Goal: Answer question/provide support

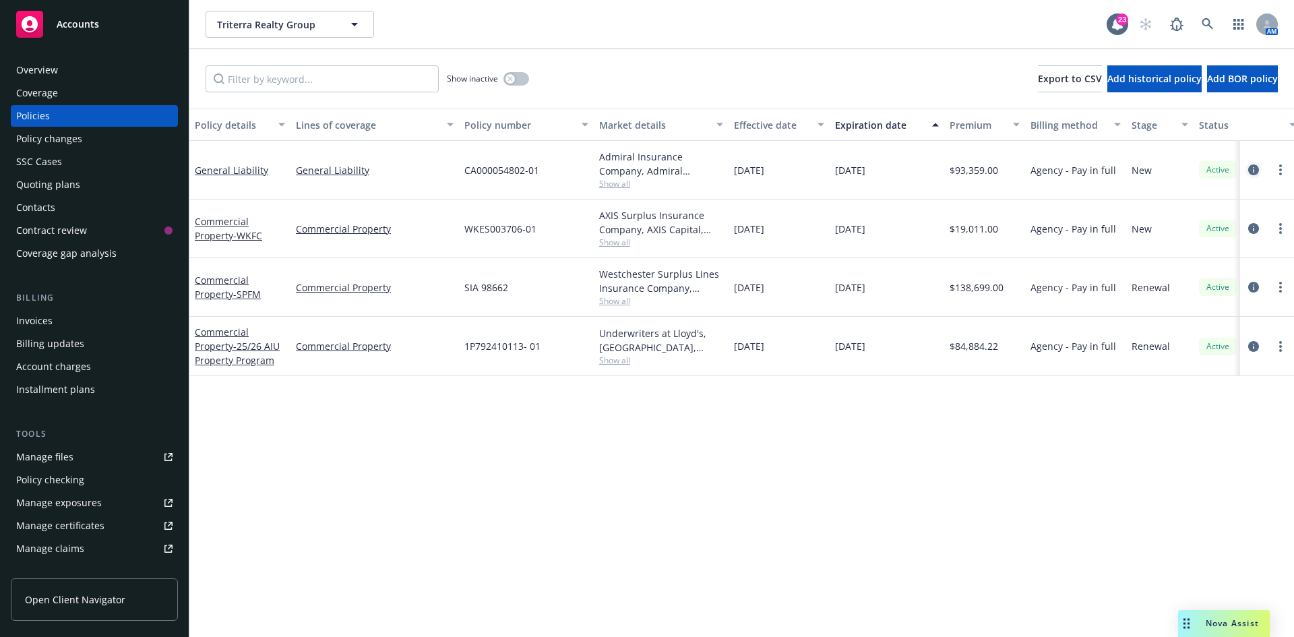
click at [1257, 169] on icon "circleInformation" at bounding box center [1253, 169] width 11 height 11
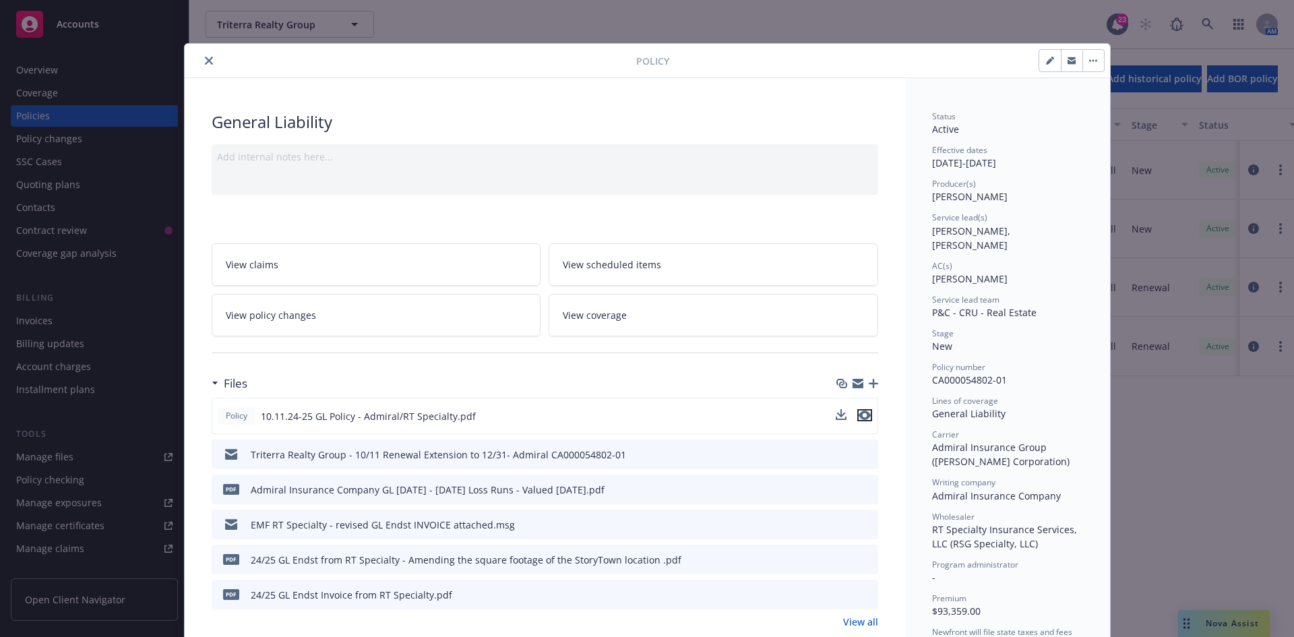
click at [859, 413] on icon "preview file" at bounding box center [865, 414] width 12 height 9
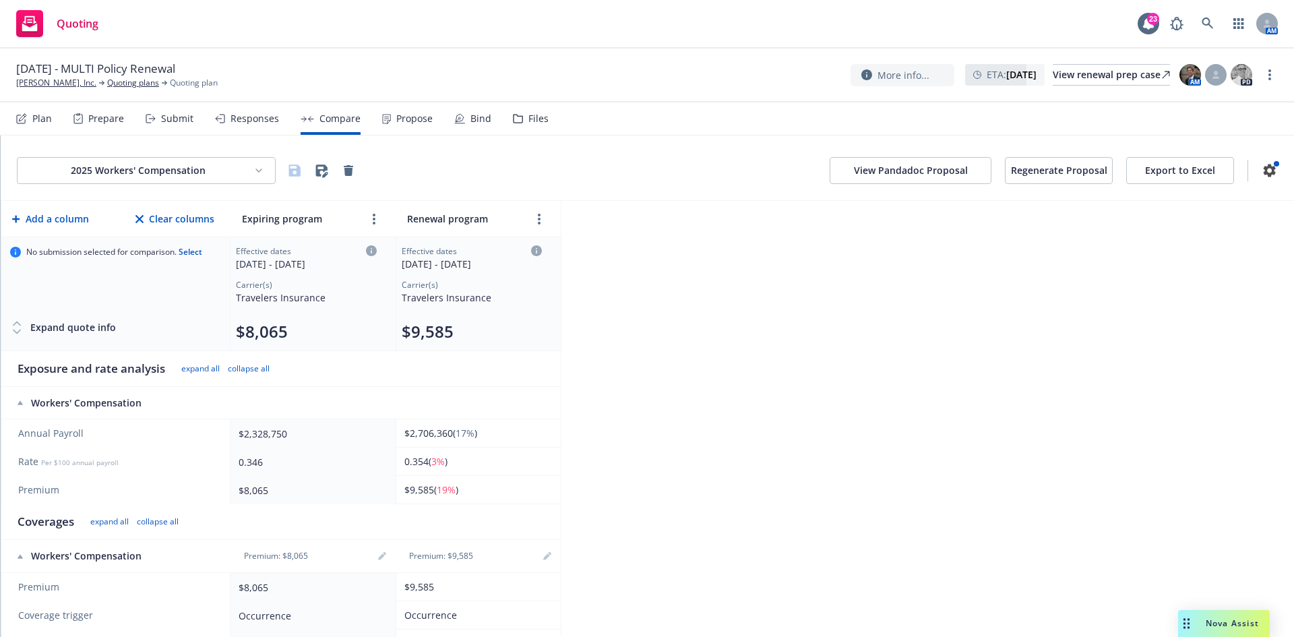
click at [1219, 22] on link at bounding box center [1207, 23] width 27 height 27
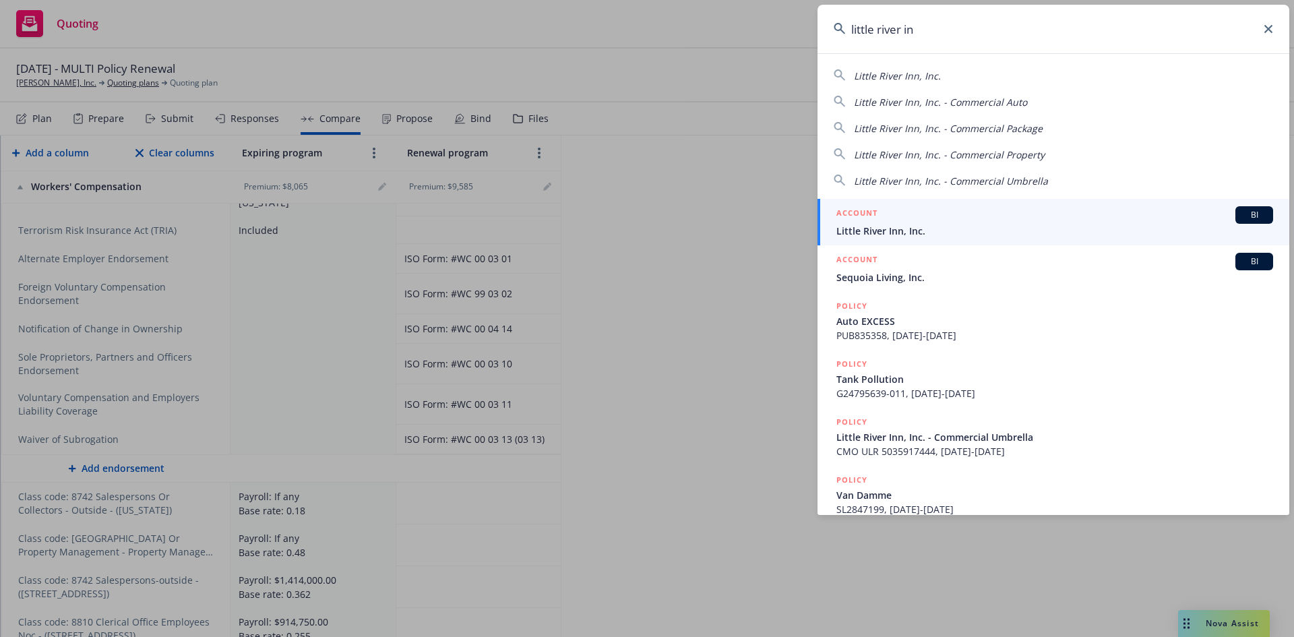
type input "little river in"
click at [909, 229] on span "Little River Inn, Inc." at bounding box center [1054, 231] width 437 height 14
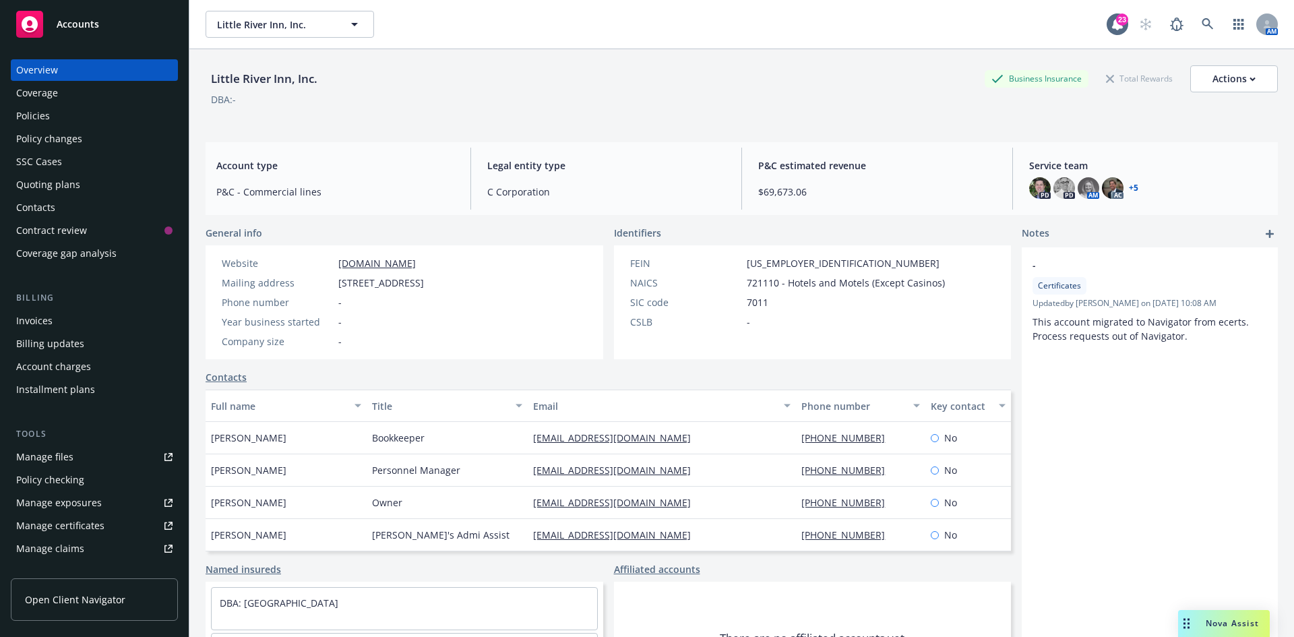
click at [1213, 625] on span "Nova Assist" at bounding box center [1232, 622] width 53 height 11
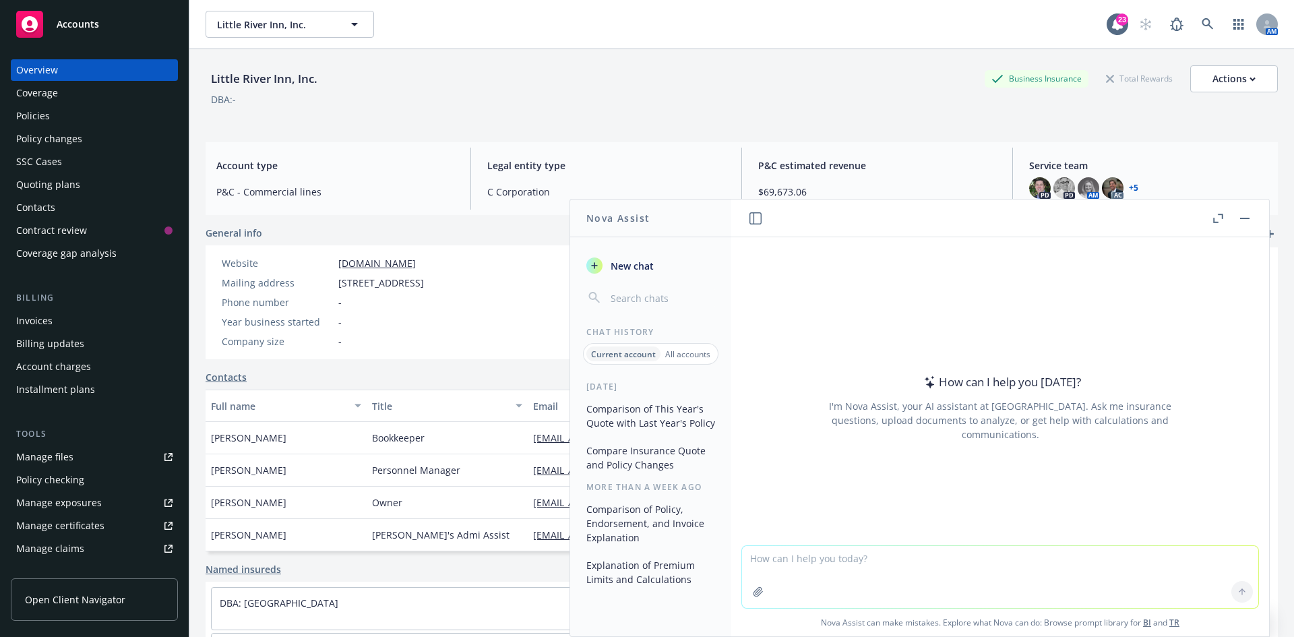
click at [899, 564] on textarea at bounding box center [1000, 577] width 516 height 62
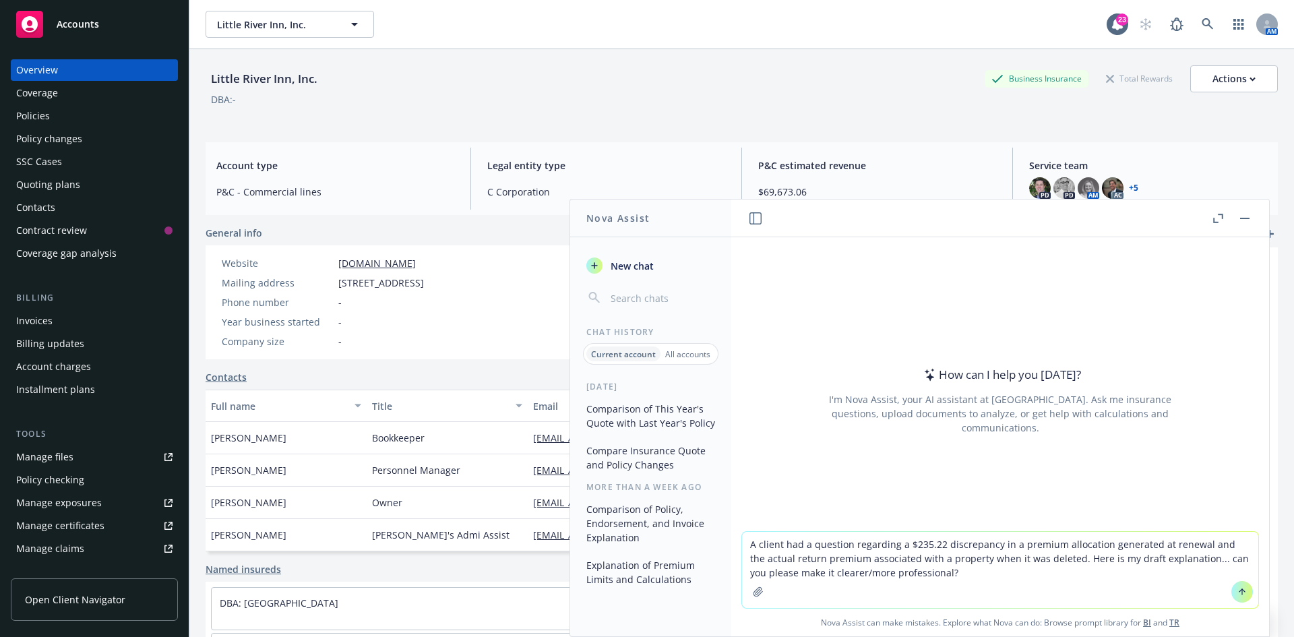
click at [965, 574] on textarea "A client had a question regarding a $235.22 discrepancy in a premium allocation…" at bounding box center [1000, 570] width 516 height 76
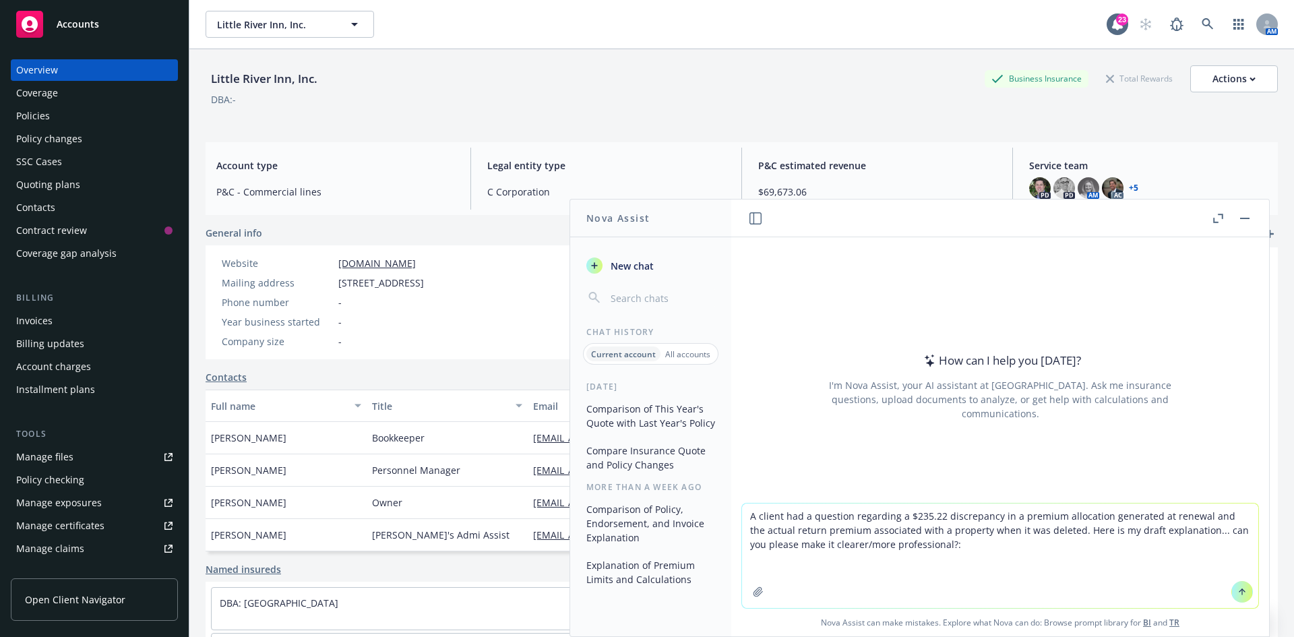
paste textarea "- For the GL allocation, we were given an “account rate” to help us allocate th…"
type textarea "A client had a question regarding a $235.22 discrepancy in a premium allocation…"
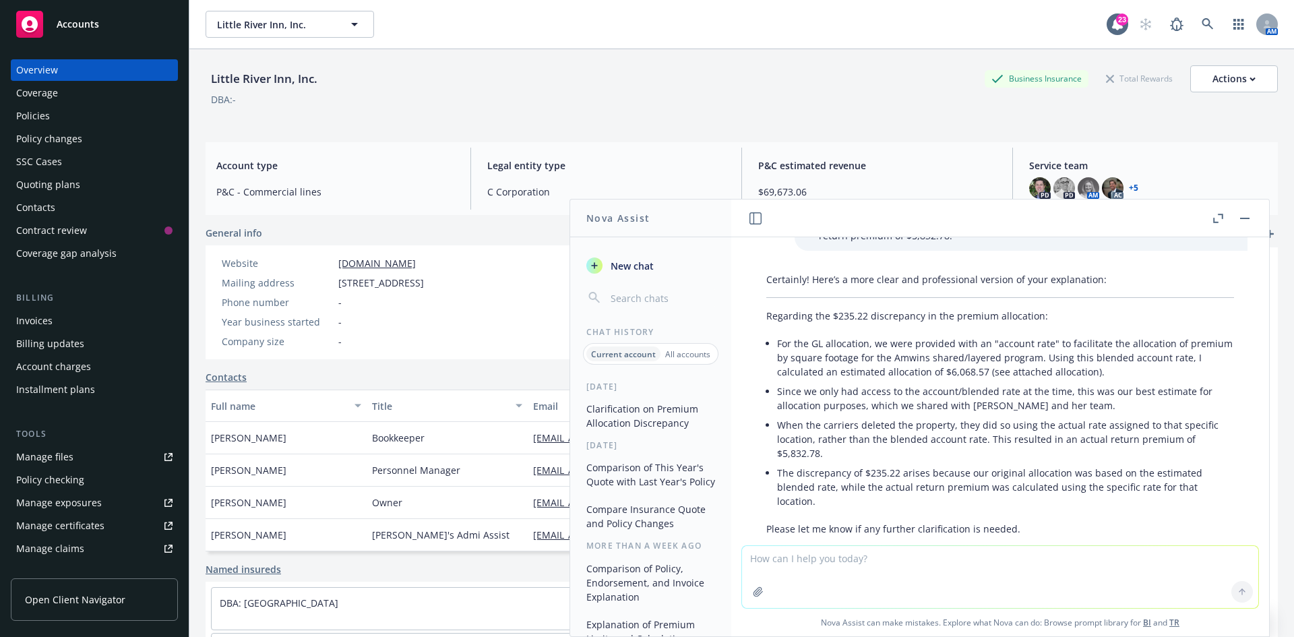
scroll to position [204, 0]
